Goal: Task Accomplishment & Management: Manage account settings

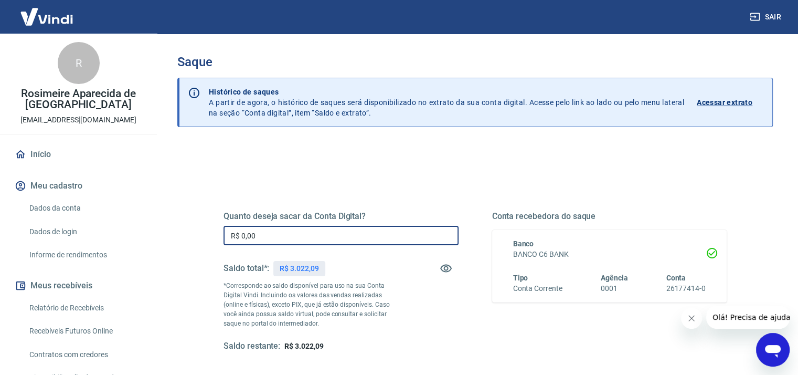
click at [267, 232] on input "R$ 0,00" at bounding box center [341, 235] width 235 height 19
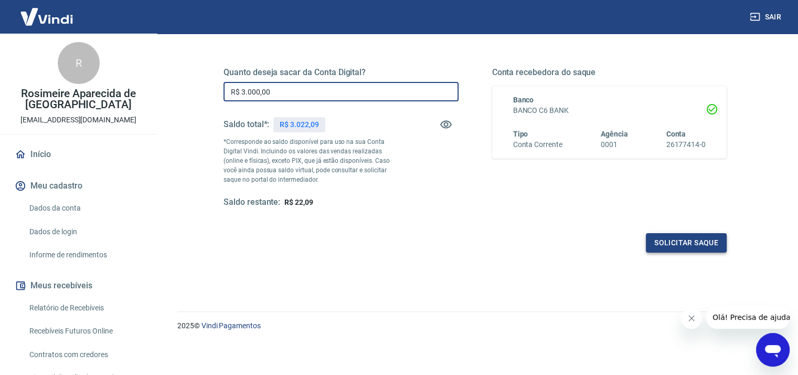
type input "R$ 3.000,00"
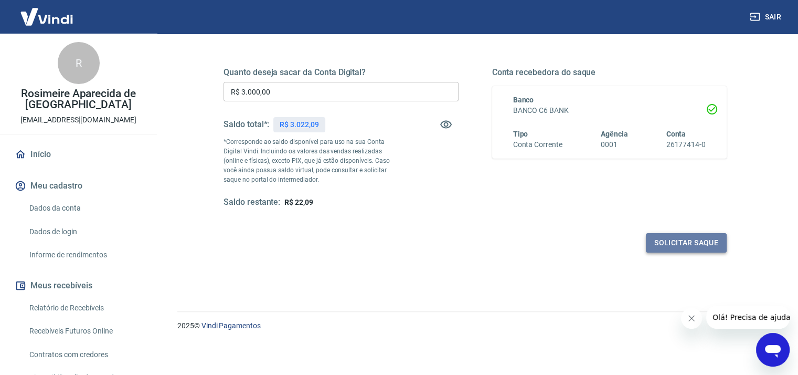
click at [667, 239] on button "Solicitar saque" at bounding box center [686, 242] width 81 height 19
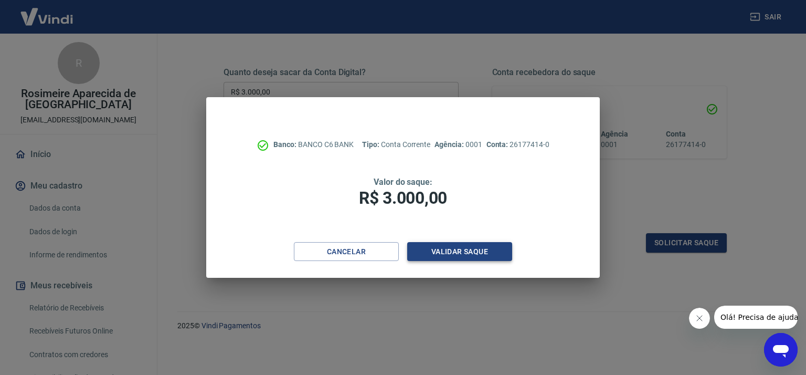
click at [439, 253] on button "Validar saque" at bounding box center [459, 251] width 105 height 19
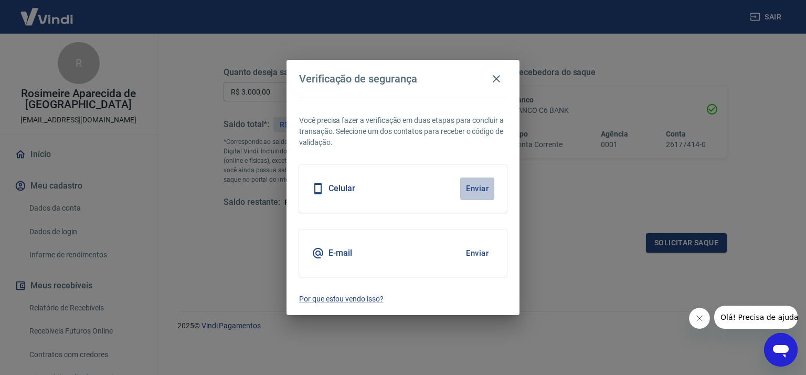
click at [475, 182] on button "Enviar" at bounding box center [477, 188] width 34 height 22
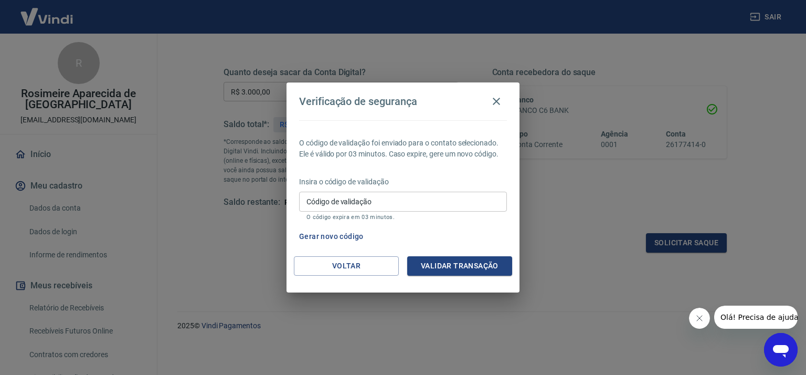
click at [336, 193] on div "Código de validação Código de validação O código expira em 03 minutos." at bounding box center [403, 206] width 208 height 28
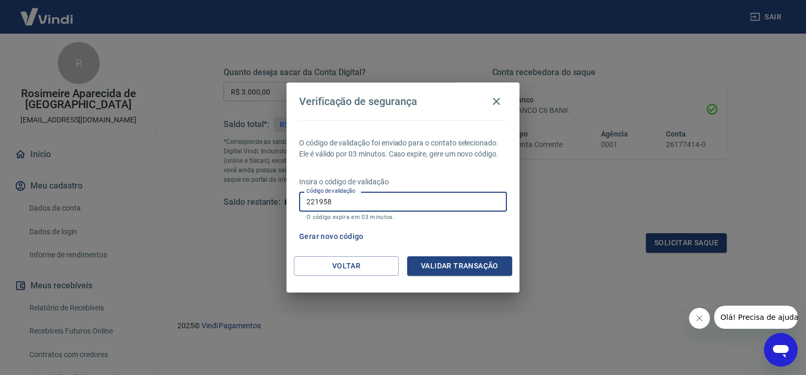
type input "221958"
click at [437, 268] on button "Validar transação" at bounding box center [459, 265] width 105 height 19
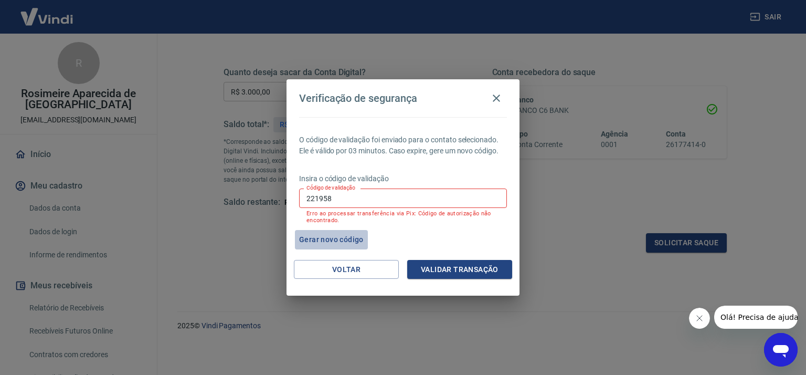
click at [340, 237] on button "Gerar novo código" at bounding box center [331, 239] width 73 height 19
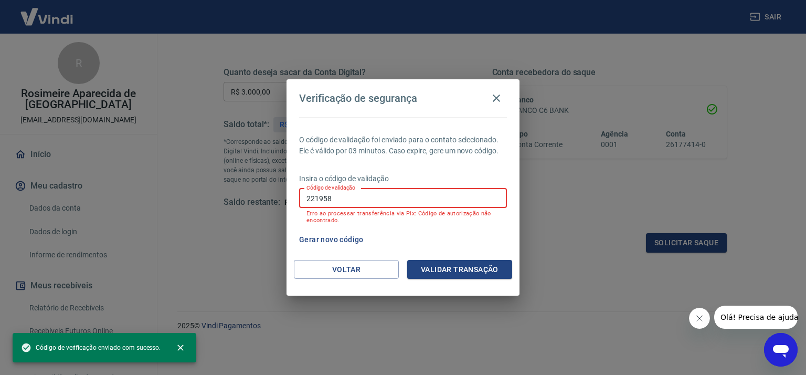
drag, startPoint x: 342, startPoint y: 195, endPoint x: 306, endPoint y: 200, distance: 35.5
click at [306, 200] on input "221958" at bounding box center [403, 197] width 208 height 19
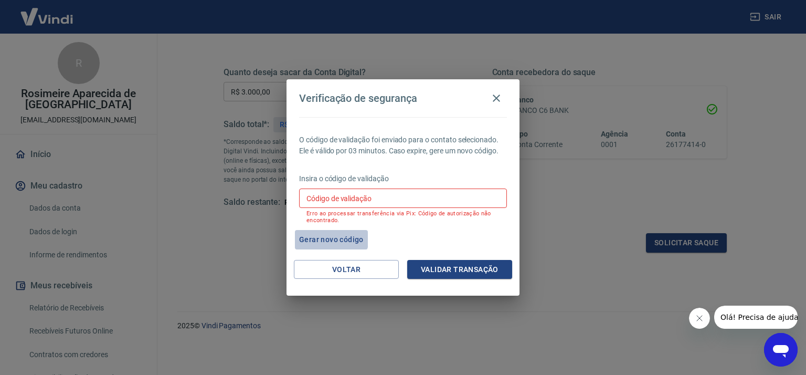
click at [327, 238] on button "Gerar novo código" at bounding box center [331, 239] width 73 height 19
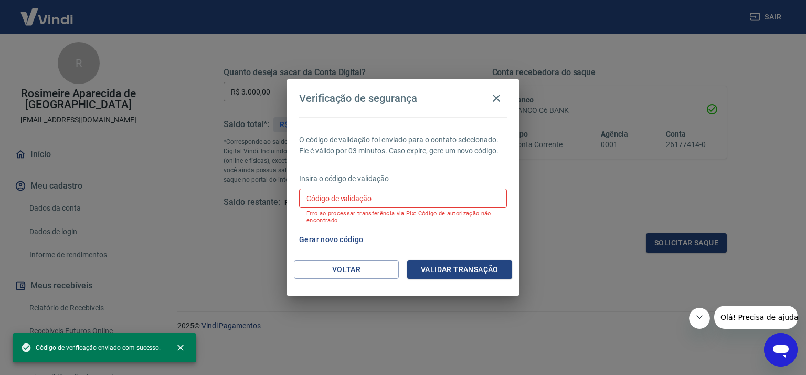
click at [176, 232] on div "Verificação de segurança O código de validação foi enviado para o contato selec…" at bounding box center [403, 187] width 806 height 375
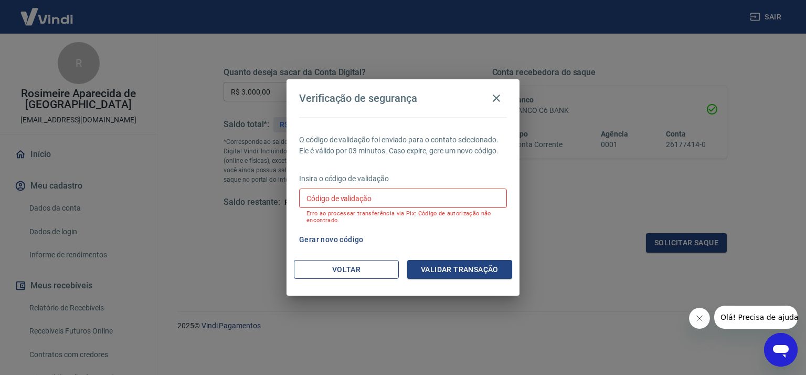
click at [367, 266] on button "Voltar" at bounding box center [346, 269] width 105 height 19
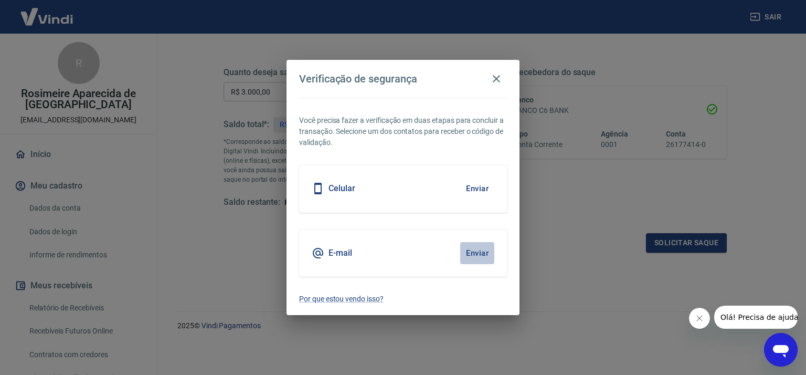
click at [478, 253] on button "Enviar" at bounding box center [477, 253] width 34 height 22
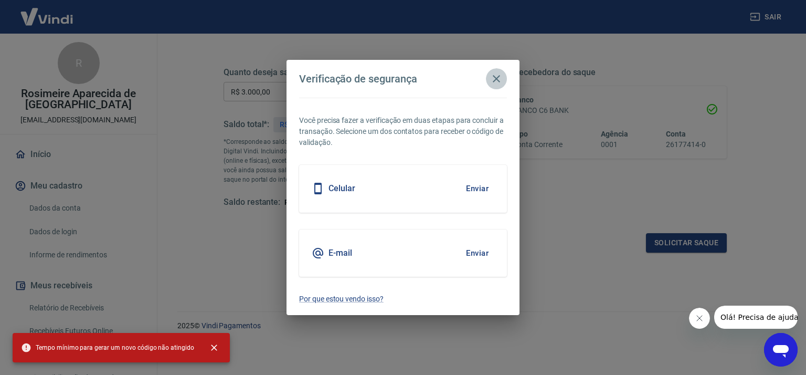
click at [497, 80] on icon "button" at bounding box center [496, 78] width 13 height 13
